Goal: Task Accomplishment & Management: Complete application form

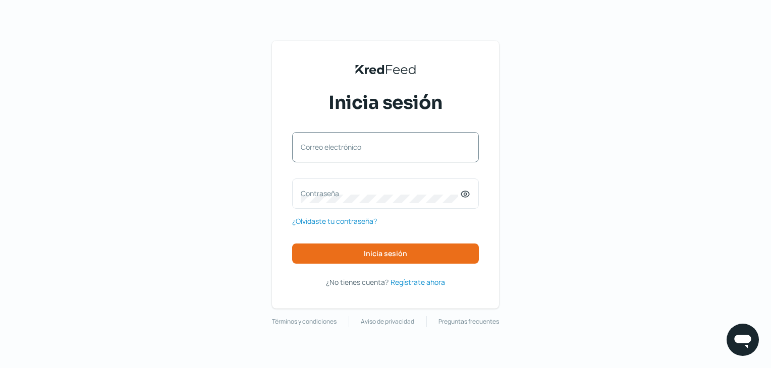
click at [379, 147] on label "Correo electrónico" at bounding box center [380, 147] width 159 height 10
click at [379, 148] on input "Correo electrónico" at bounding box center [386, 152] width 170 height 9
click at [381, 156] on input "Correo electrónico" at bounding box center [386, 152] width 170 height 9
type input "[PERSON_NAME][EMAIL_ADDRESS][DOMAIN_NAME]"
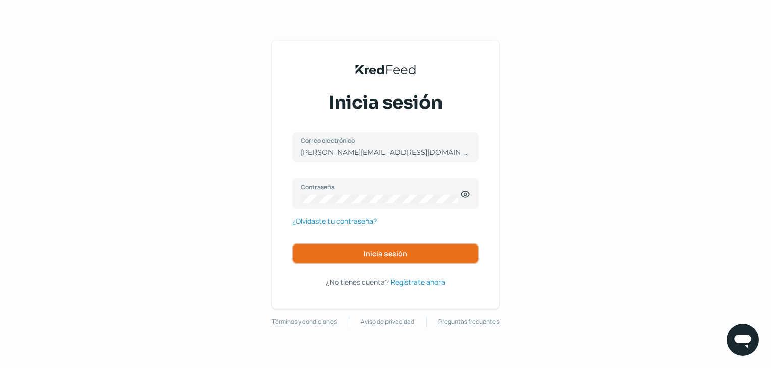
click at [373, 253] on span "Inicia sesión" at bounding box center [385, 253] width 43 height 7
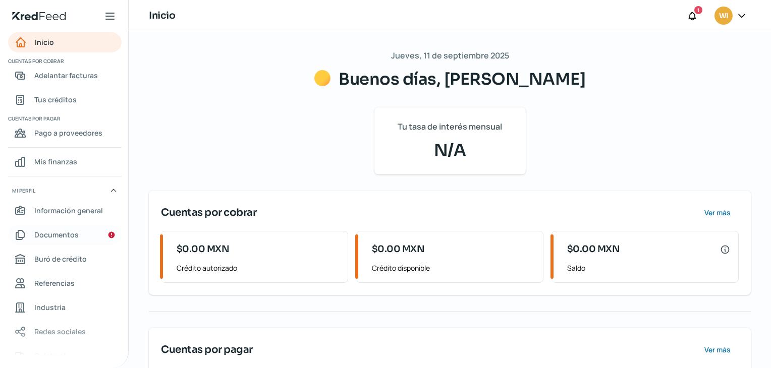
click at [48, 238] on span "Documentos" at bounding box center [56, 235] width 44 height 13
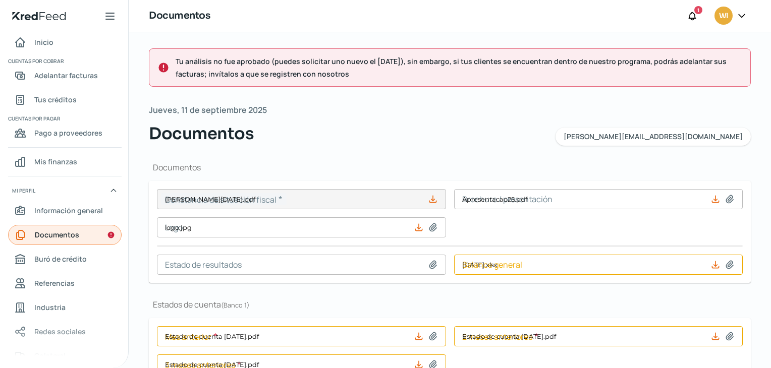
type input "[PERSON_NAME][DATE].pdf"
type input "Apresentacao25.pdf"
type input "logo.jpg"
type input "[DATE].xlsx"
type input "Estado de cuenta [DATE].pdf"
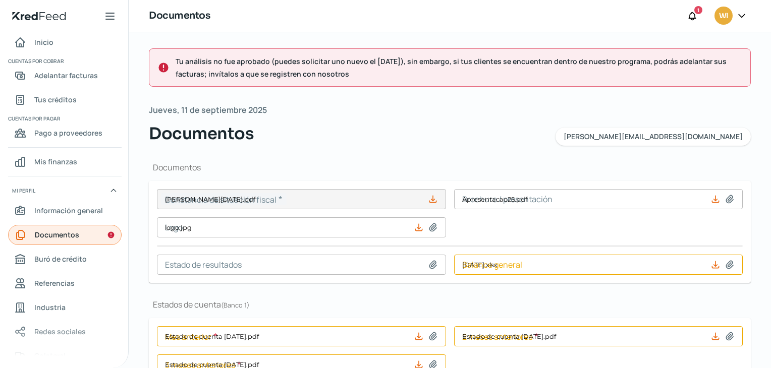
type input "Estado de cuenta [DATE].pdf"
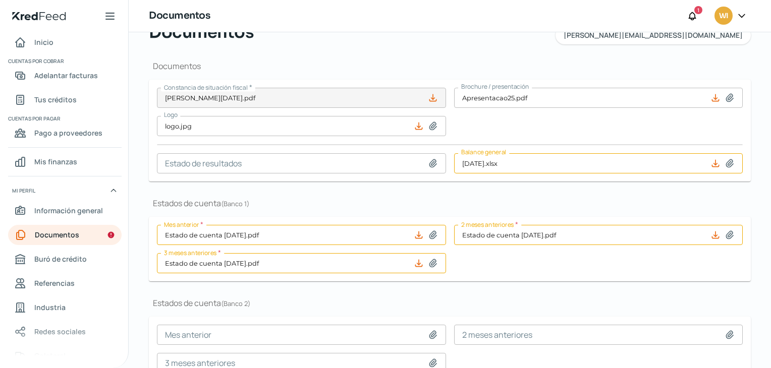
scroll to position [101, 0]
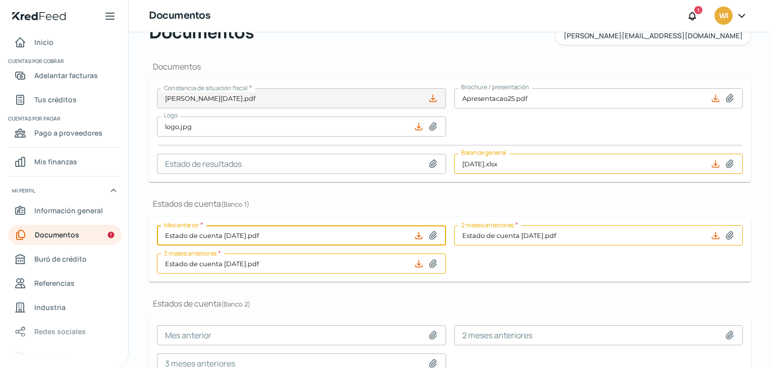
click at [256, 239] on input "Estado de cuenta [DATE].pdf" at bounding box center [301, 236] width 289 height 20
type input "C:\fakepath\Estado de cuenta [DATE].pdf"
type input "Estado de cuenta [DATE].pdf"
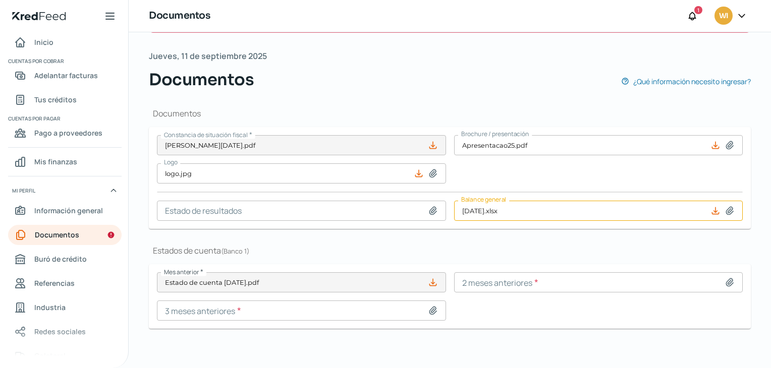
scroll to position [0, 0]
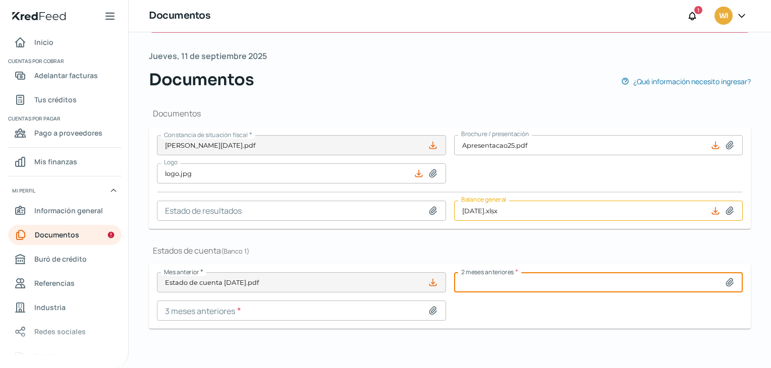
click at [533, 275] on input at bounding box center [598, 282] width 289 height 20
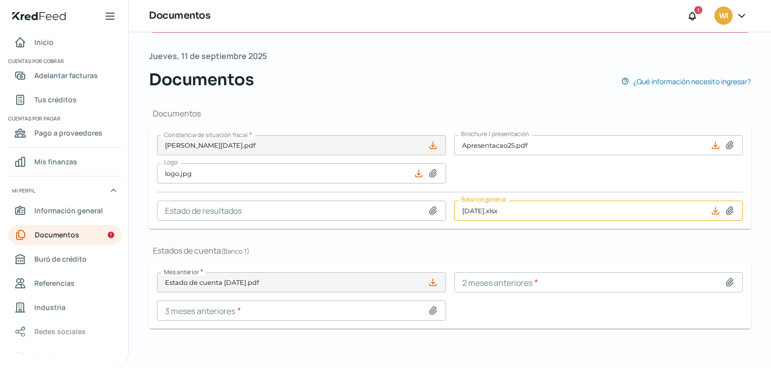
type input "C:\fakepath\Estado de cuenta [DATE].pdf"
type input "Estado de cuenta [DATE].pdf"
click at [333, 309] on input at bounding box center [301, 311] width 289 height 20
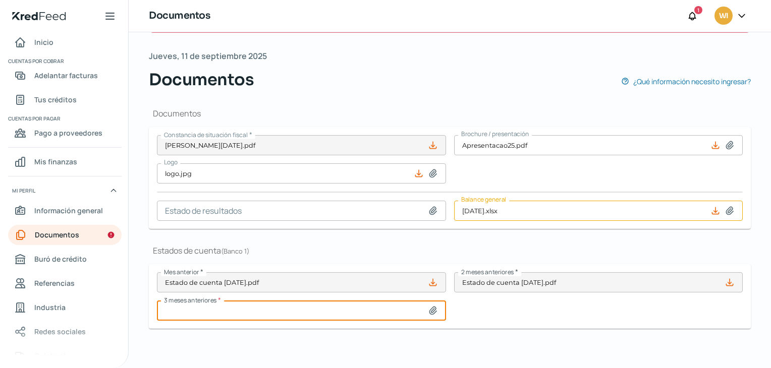
type input "C:\fakepath\Estado de cuenta [DATE].pdf"
type input "Estado de cuenta [DATE].pdf"
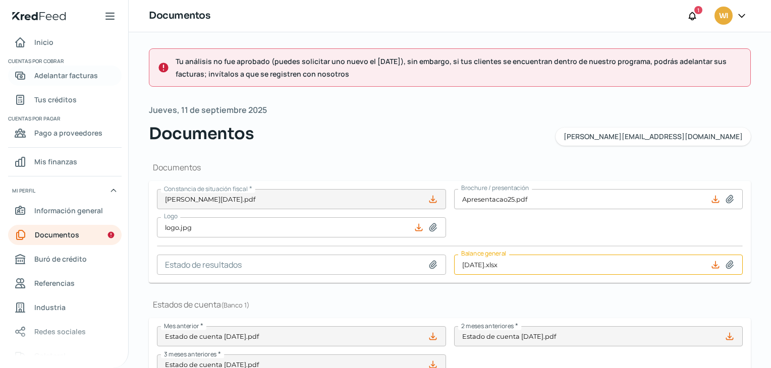
click at [43, 70] on span "Adelantar facturas" at bounding box center [66, 75] width 64 height 13
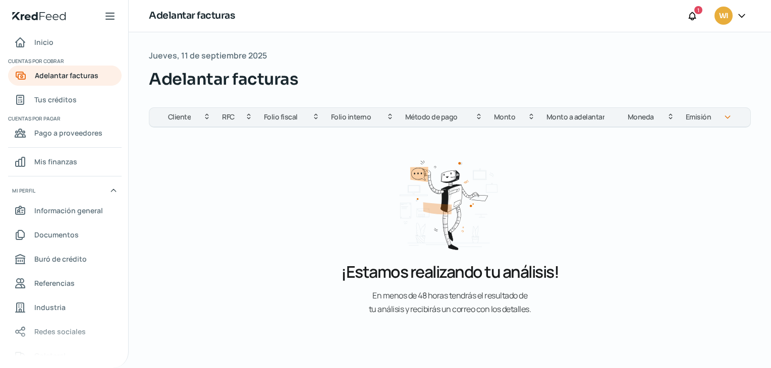
click at [685, 18] on div "Adelantar facturas 1 WI" at bounding box center [450, 16] width 642 height 32
click at [691, 19] on icon at bounding box center [692, 16] width 10 height 10
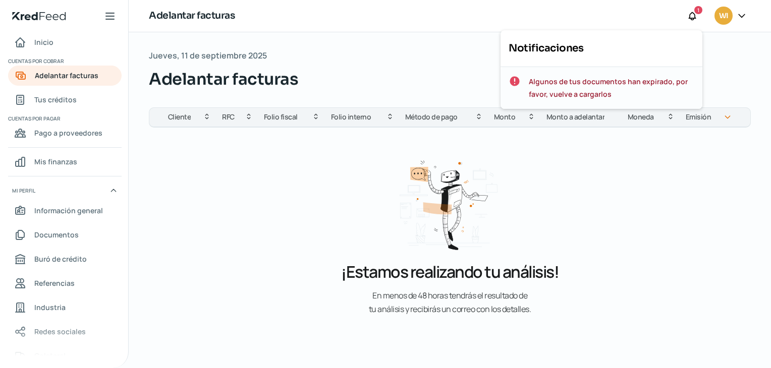
click at [574, 92] on span "Algunos de tus documentos han expirado, por favor, vuelve a cargarlos" at bounding box center [612, 87] width 166 height 25
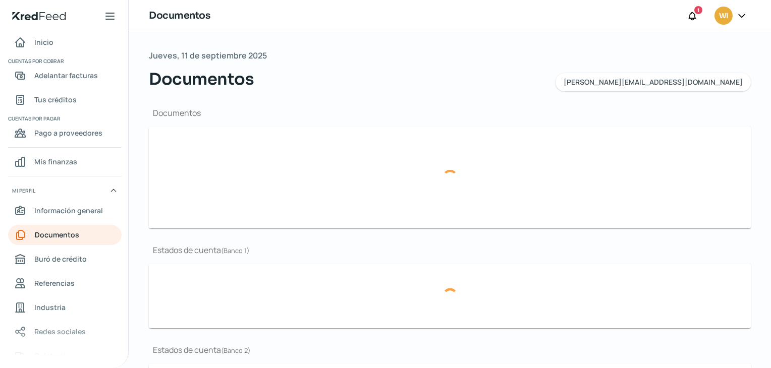
type input "[PERSON_NAME][DATE].pdf"
type input "Apresentacao25.pdf"
type input "logo.jpg"
type input "Estado de cuenta [DATE].pdf"
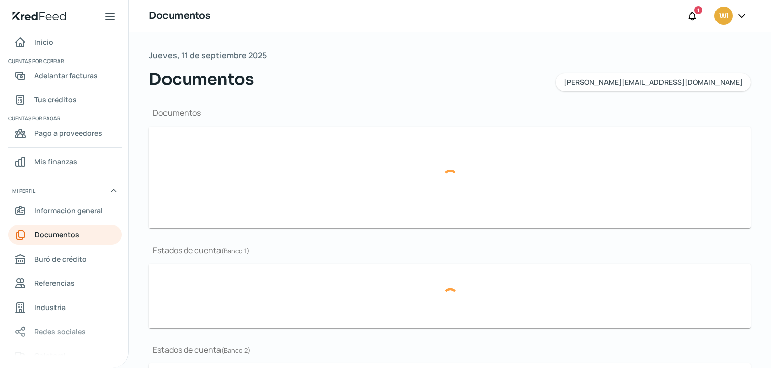
type input "Estado de cuenta [DATE].pdf"
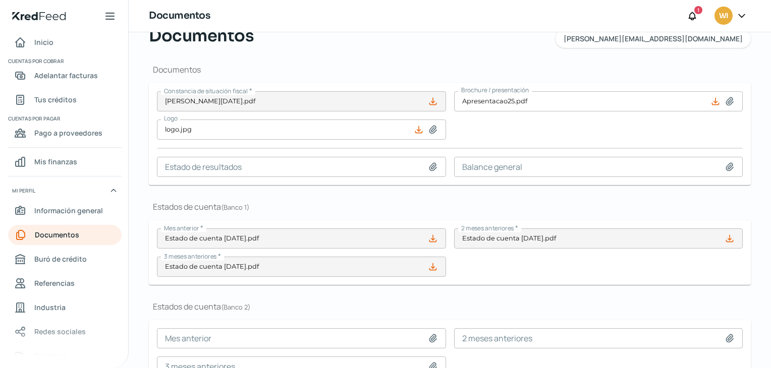
scroll to position [199, 0]
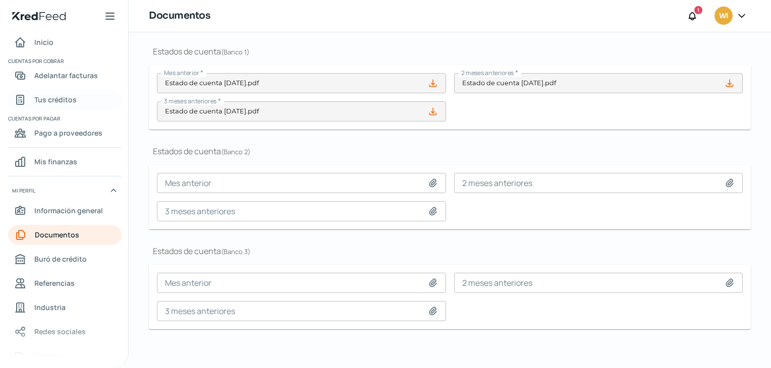
click at [57, 104] on span "Tus créditos" at bounding box center [55, 99] width 42 height 13
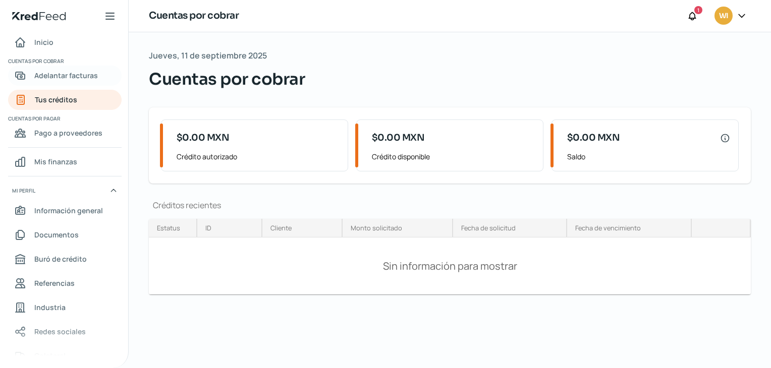
click at [79, 82] on link "Adelantar facturas" at bounding box center [65, 76] width 114 height 20
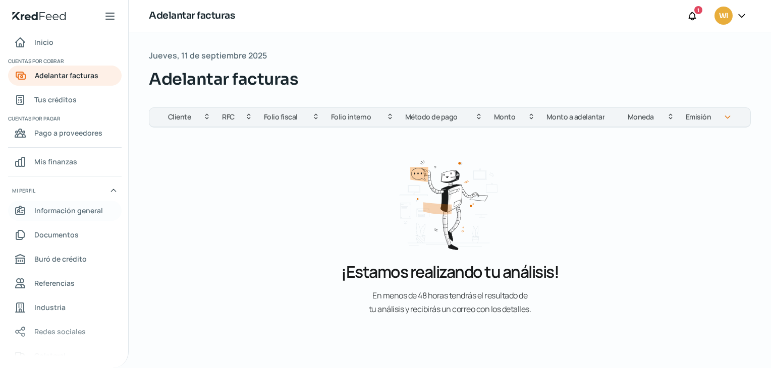
click at [60, 212] on span "Información general" at bounding box center [68, 210] width 69 height 13
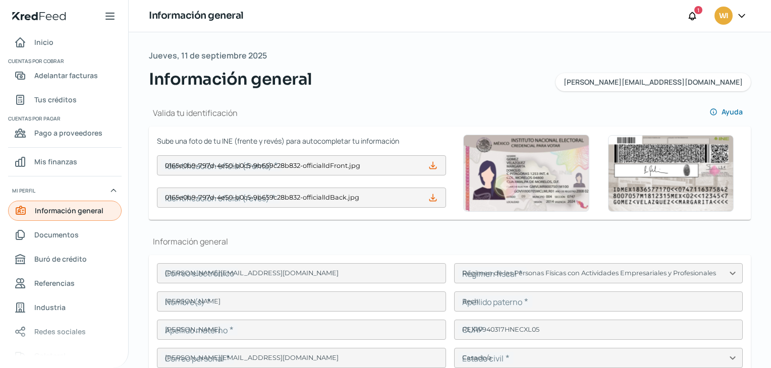
type input "0165e0b9-797d-4e50-b0c5-9b659c28b832-officialIdFront.jpg"
type input "0165e0b9-797d-4e50-b0c5-9b659c28b832-officialIdBack.jpg"
type input "[PERSON_NAME][EMAIL_ADDRESS][DOMAIN_NAME]"
type input "Régimen de las Personas Físicas con Actividades Empresariales y Profesionales"
type input "RECH SOLUCIONES EN MANUFACTURA"
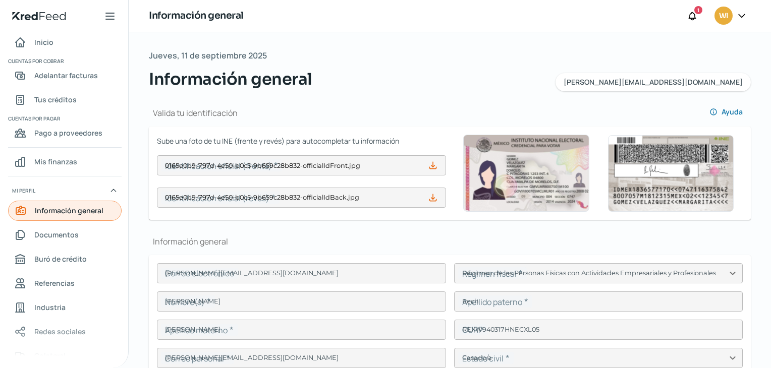
type input "81 - 2899 - 0960"
type input "REWI9403177S2"
type input "CARRETERA [GEOGRAPHIC_DATA]"
type input "308"
type input "BODEGA 12"
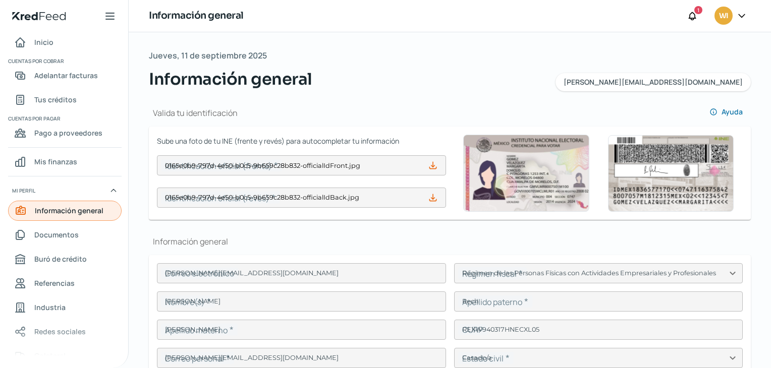
type input "66367"
type input "EXTORA FLEX"
type input "[GEOGRAPHIC_DATA]"
type input "Nuevo León"
type input "[GEOGRAPHIC_DATA]"
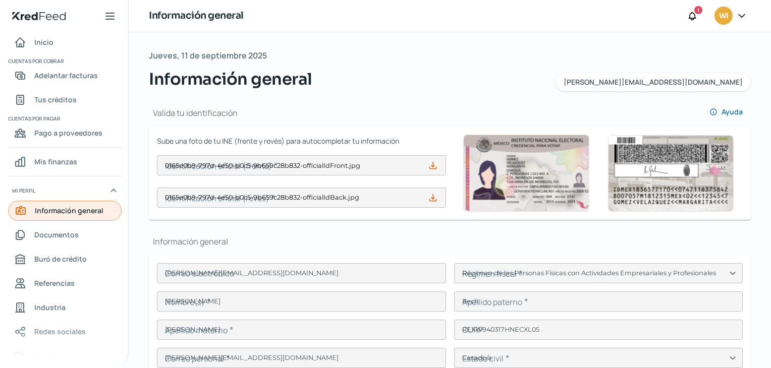
type input "recibo_cfe (3) (1).pdf"
type input "1"
type input "6"
type input "Rentada"
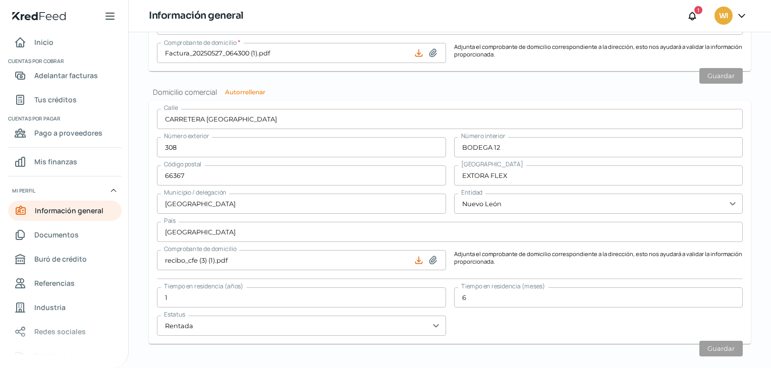
scroll to position [875, 0]
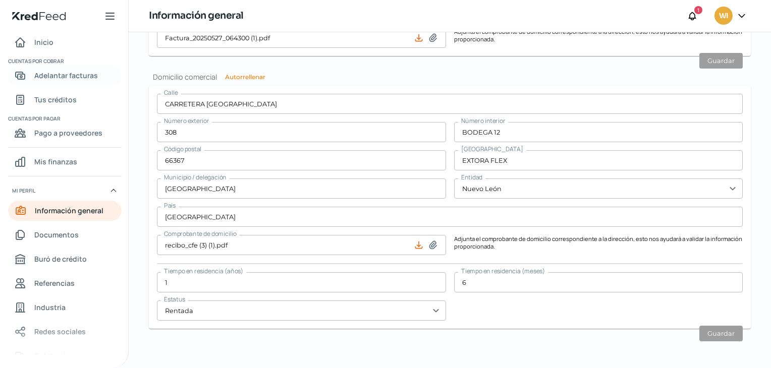
click at [55, 74] on span "Adelantar facturas" at bounding box center [66, 75] width 64 height 13
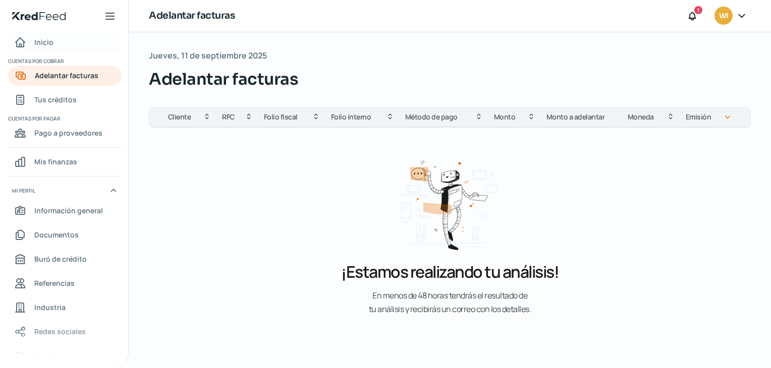
click at [46, 47] on span "Inicio" at bounding box center [43, 42] width 19 height 13
